Goal: Transaction & Acquisition: Download file/media

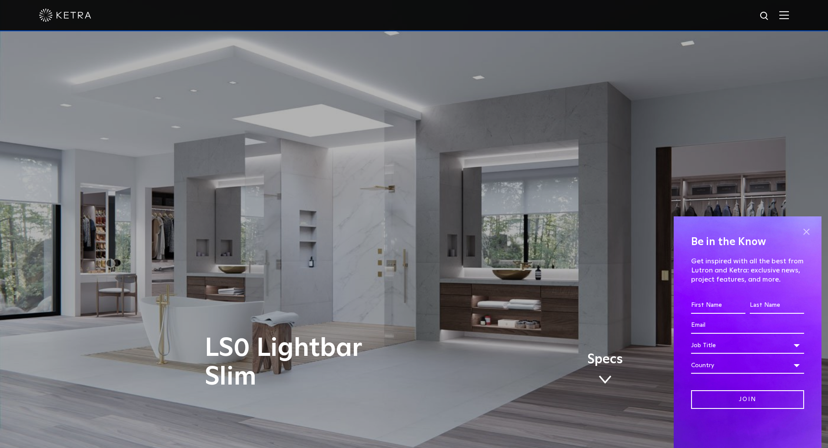
click at [804, 228] on span at bounding box center [806, 231] width 13 height 13
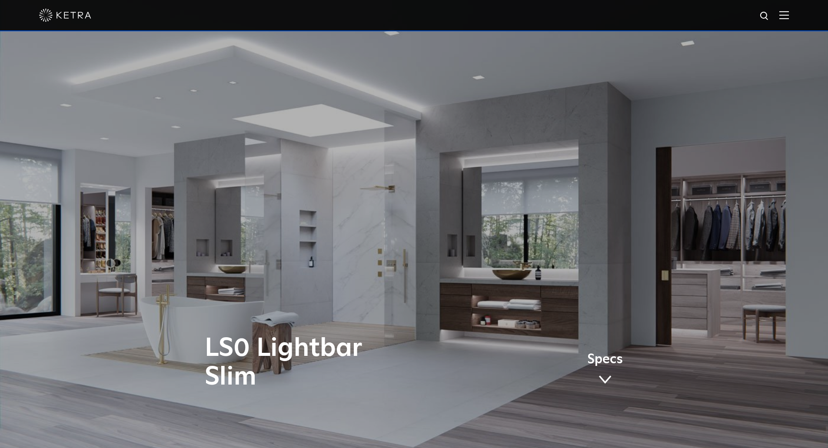
click at [783, 16] on div at bounding box center [414, 15] width 750 height 30
click at [786, 16] on img at bounding box center [784, 15] width 10 height 8
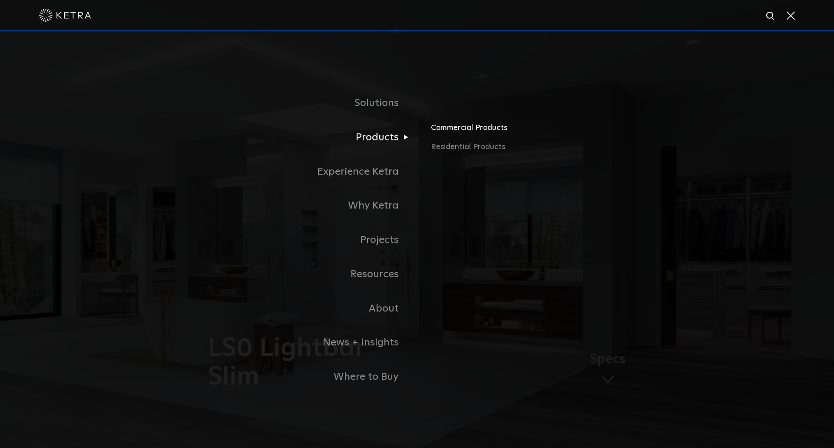
click at [451, 135] on link "Commercial Products" at bounding box center [532, 131] width 203 height 19
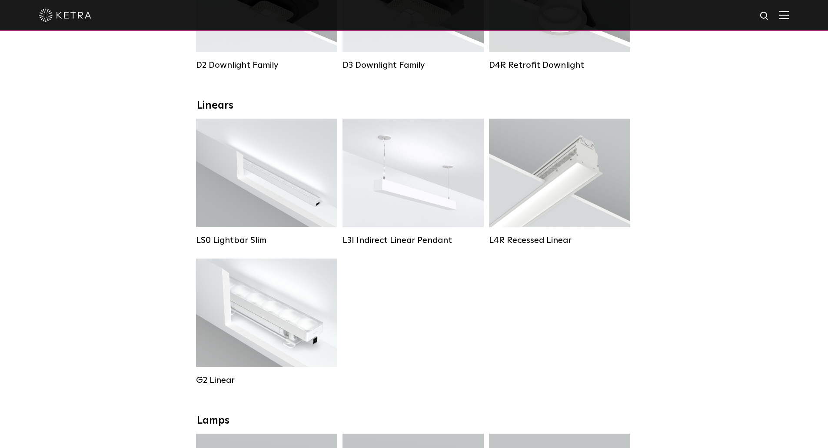
scroll to position [250, 0]
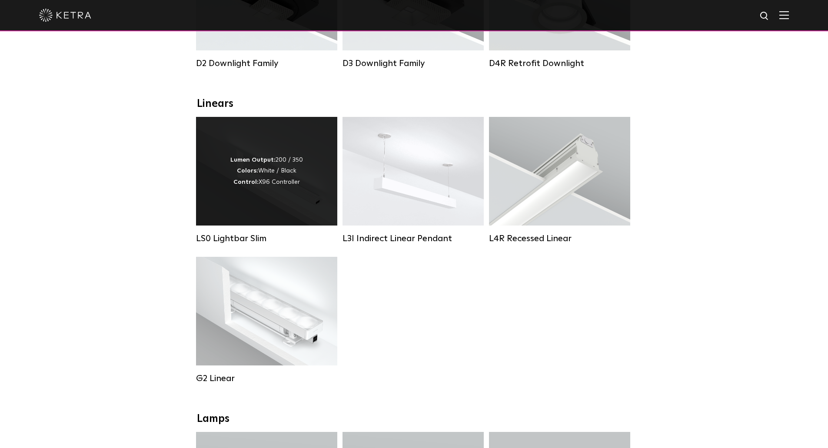
click at [306, 197] on div "Lumen Output: 200 / 350 Colors: White / Black Control: X96 Controller" at bounding box center [266, 171] width 141 height 109
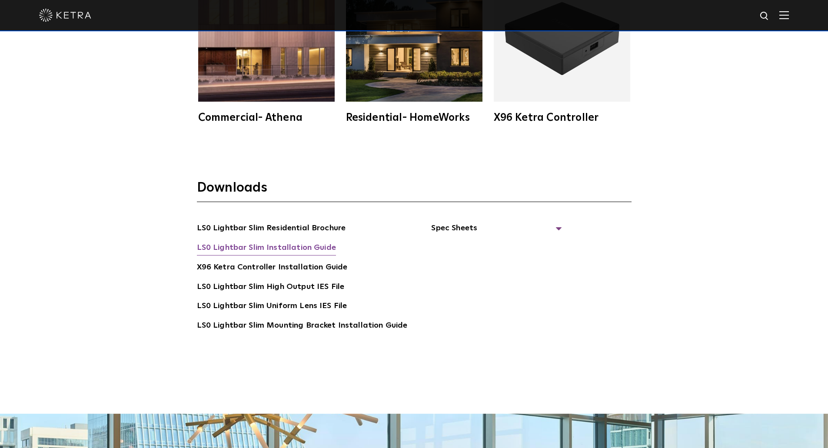
scroll to position [1794, 0]
click at [482, 222] on span "Spec Sheets" at bounding box center [496, 231] width 130 height 19
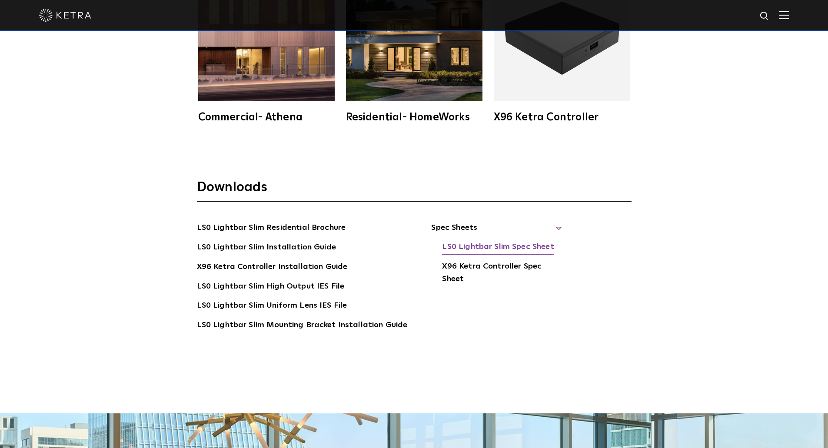
click at [467, 243] on link "LS0 Lightbar Slim Spec Sheet" at bounding box center [498, 248] width 112 height 14
